Goal: Information Seeking & Learning: Learn about a topic

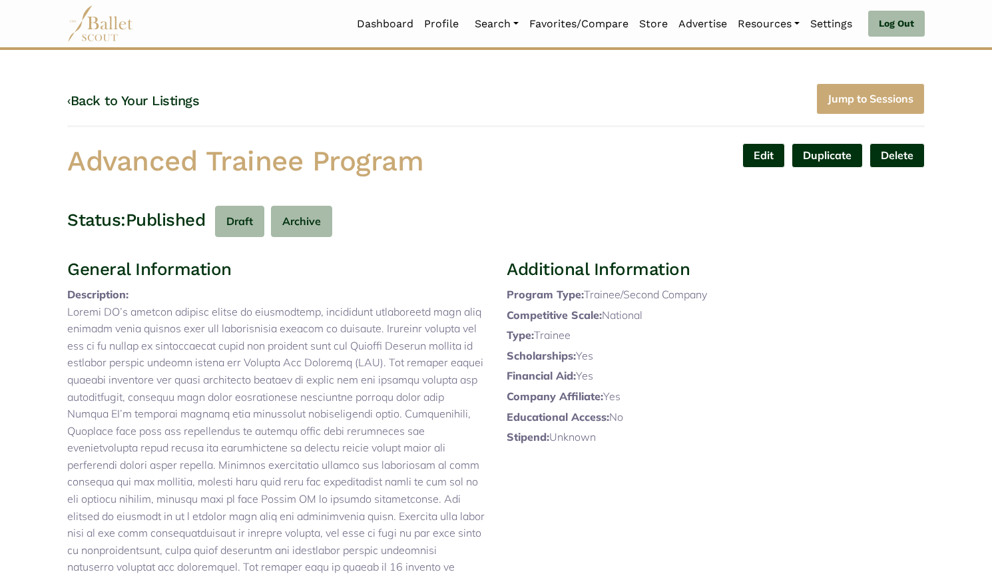
scroll to position [1, 0]
drag, startPoint x: 228, startPoint y: 185, endPoint x: 72, endPoint y: 162, distance: 158.1
click at [72, 162] on h1 "Advanced Trainee Program" at bounding box center [276, 160] width 418 height 37
copy h1 "Advanced Trainee Program"
click at [188, 101] on link "‹ Back to Your Listings" at bounding box center [133, 100] width 132 height 16
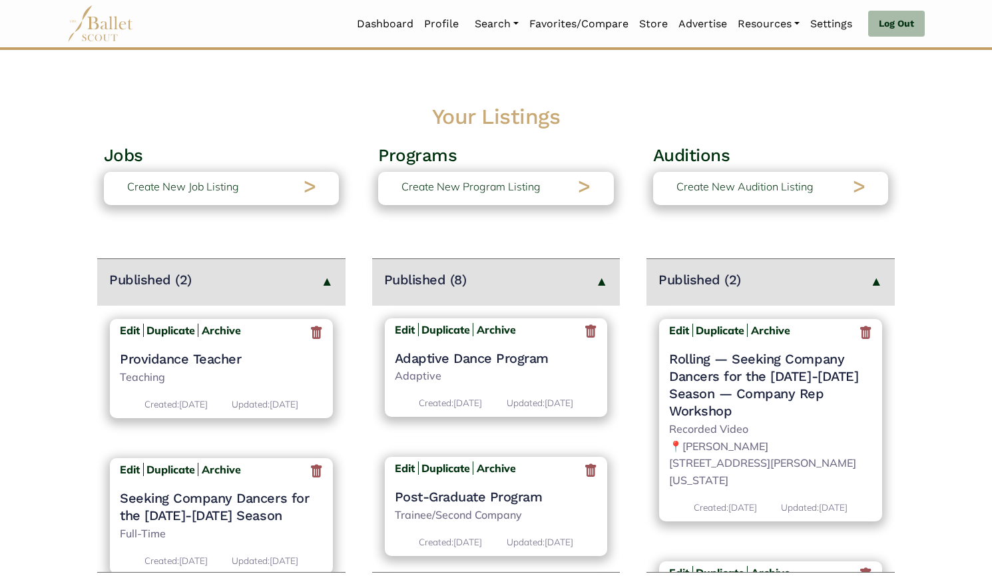
scroll to position [859, 0]
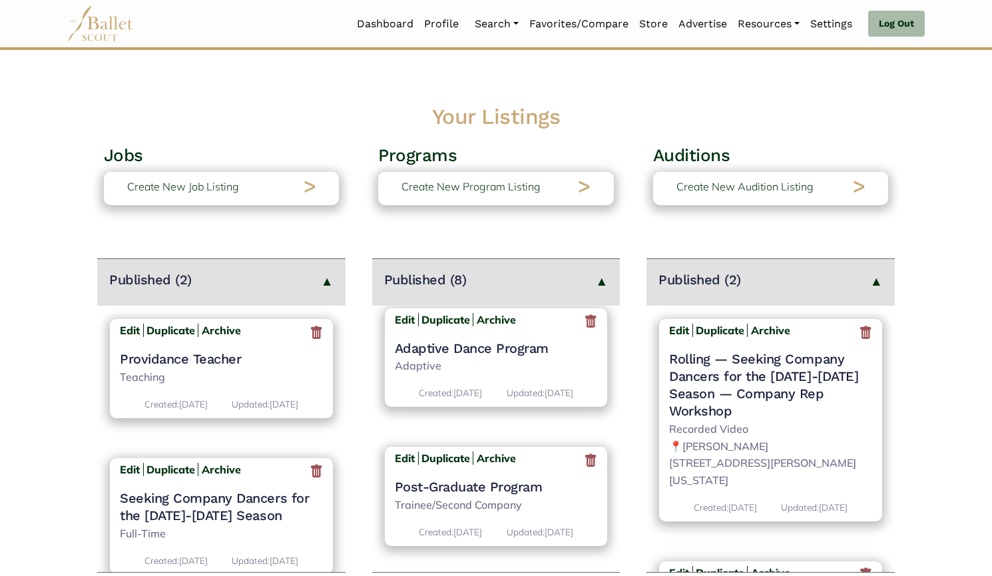
click at [473, 478] on h4 "Post-Graduate Program" at bounding box center [496, 486] width 203 height 17
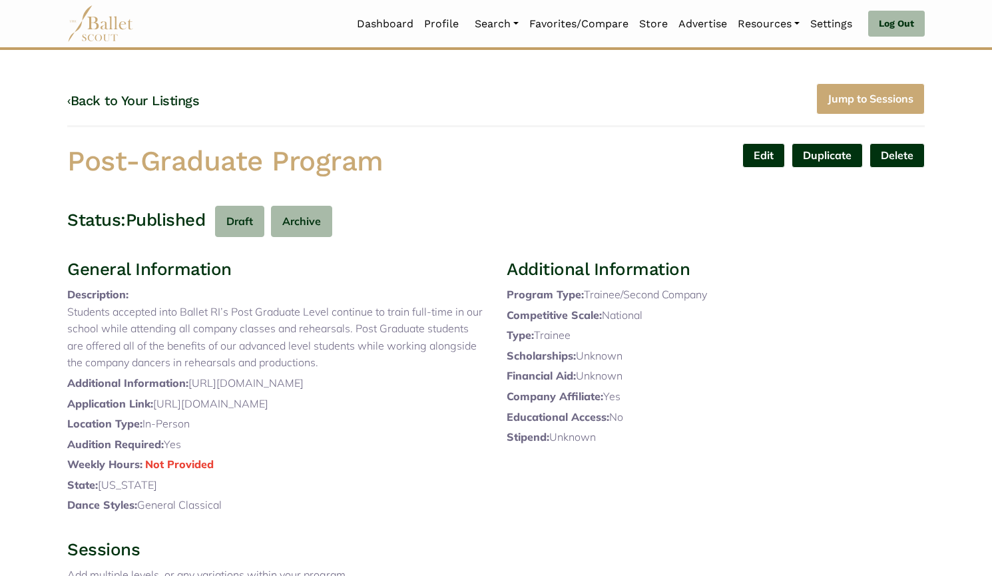
drag, startPoint x: 280, startPoint y: 176, endPoint x: 33, endPoint y: 178, distance: 246.9
click at [33, 178] on body "Loading... Please Wait Dashboard Profile" at bounding box center [496, 415] width 992 height 831
copy h1 "Post-Graduate Program"
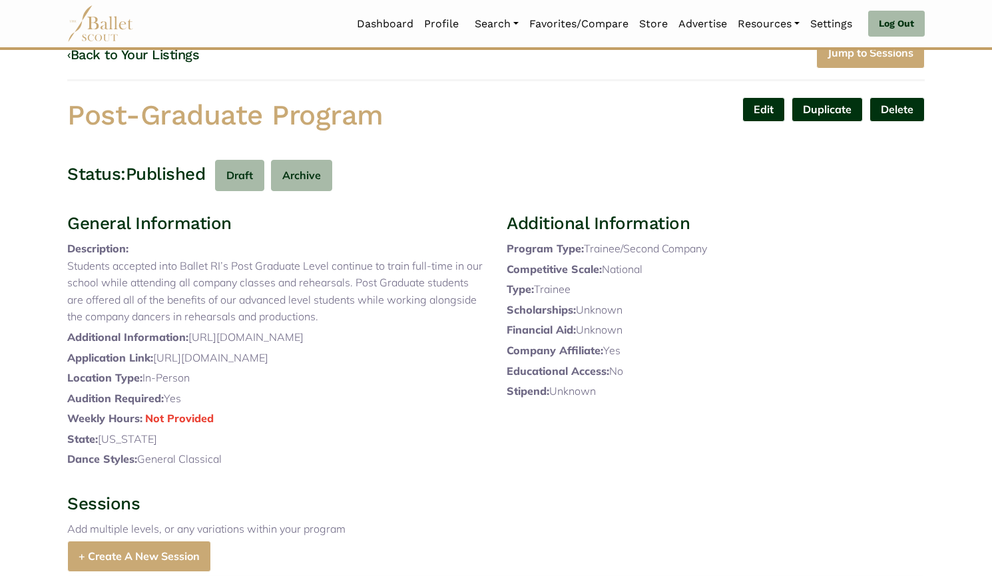
drag, startPoint x: 328, startPoint y: 365, endPoint x: 192, endPoint y: 371, distance: 136.6
click at [192, 346] on p "Additional Information: https://balletri.org/school/" at bounding box center [276, 337] width 418 height 17
copy p "https://balletri.org/school/"
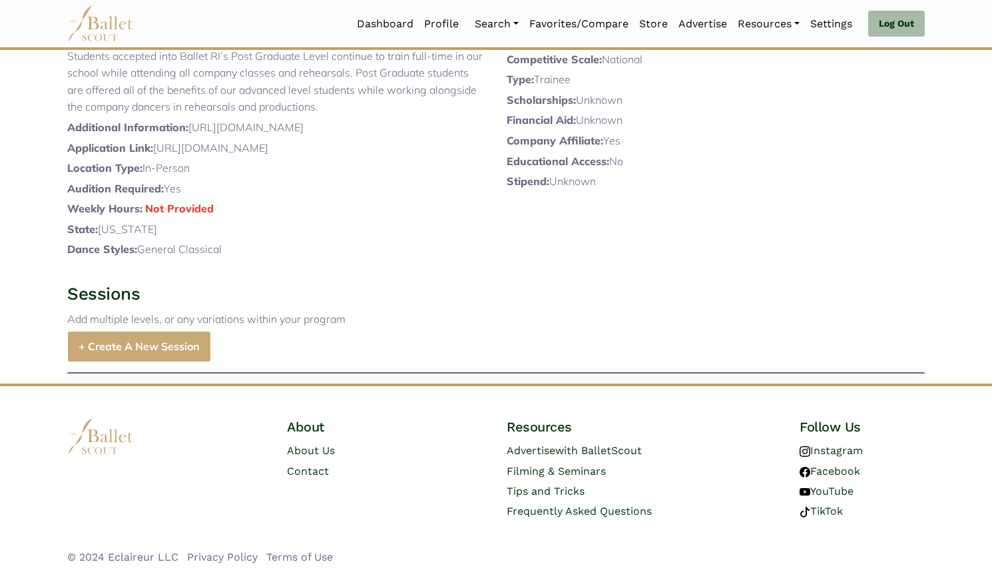
scroll to position [0, 0]
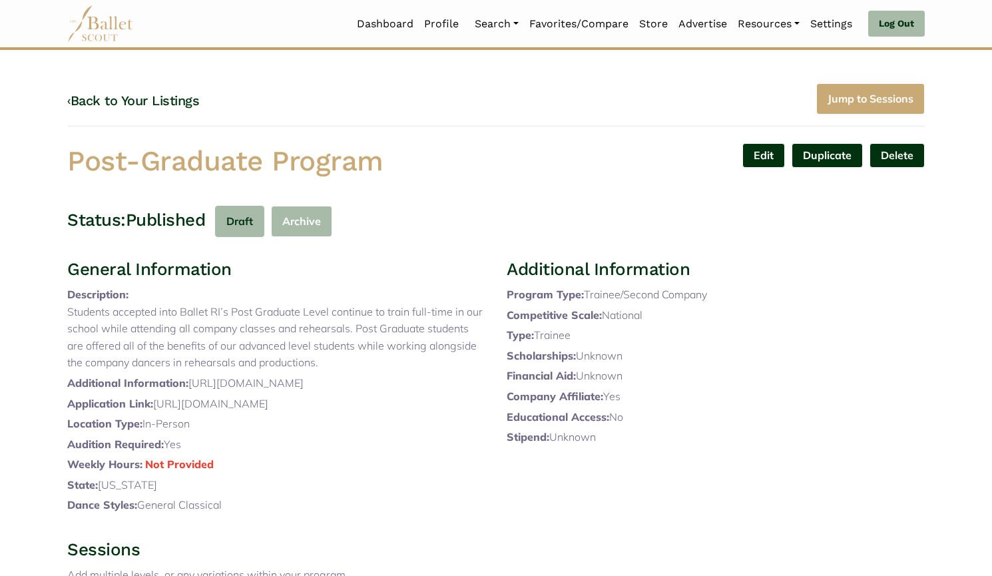
click at [304, 218] on button "Archive" at bounding box center [301, 221] width 61 height 31
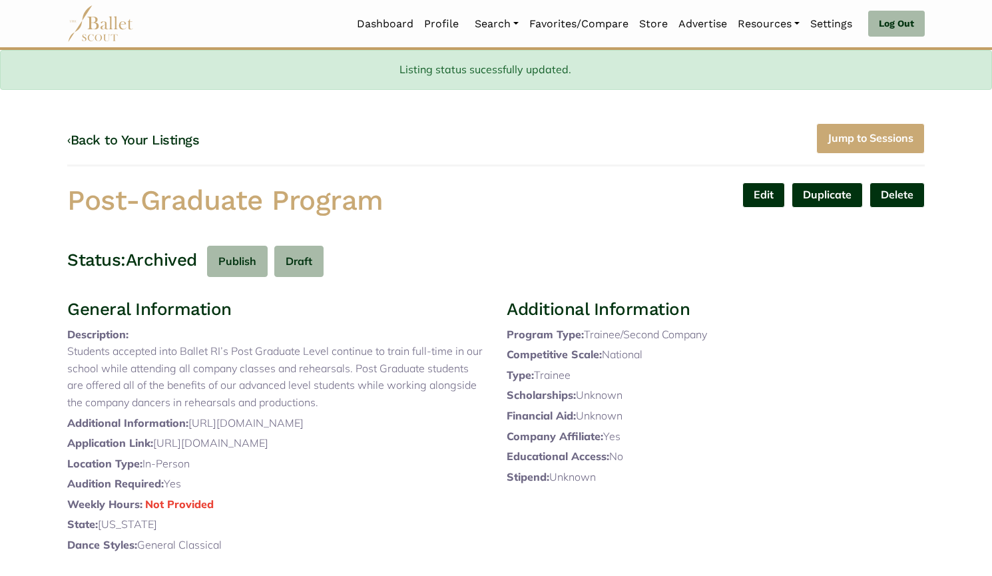
drag, startPoint x: 74, startPoint y: 196, endPoint x: 392, endPoint y: 216, distance: 318.8
click at [392, 216] on h1 "Post-Graduate Program" at bounding box center [276, 200] width 418 height 37
copy h1 "Post-Graduate Program"
click at [160, 139] on link "‹ Back to Your Listings" at bounding box center [133, 140] width 132 height 16
